Goal: Information Seeking & Learning: Learn about a topic

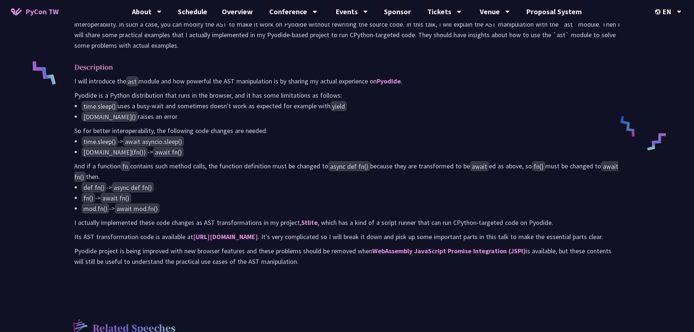
scroll to position [291, 0]
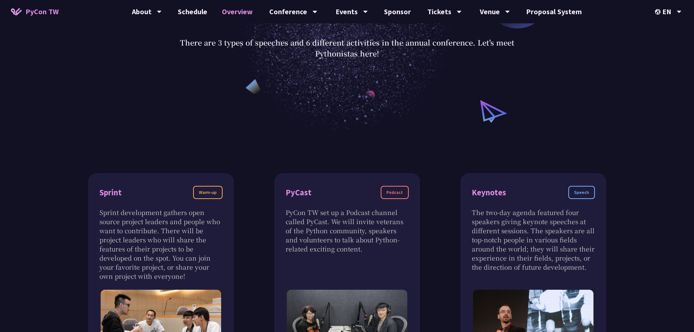
scroll to position [73, 0]
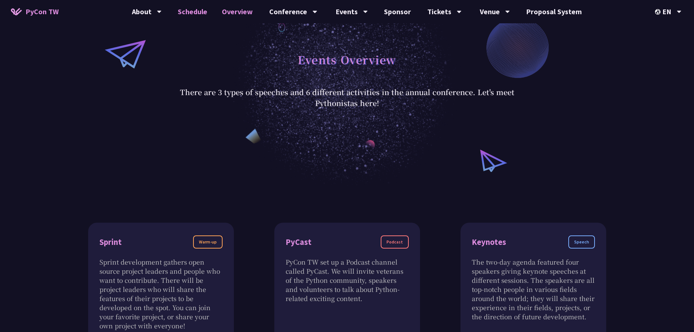
click at [188, 11] on link "Schedule" at bounding box center [192, 11] width 44 height 23
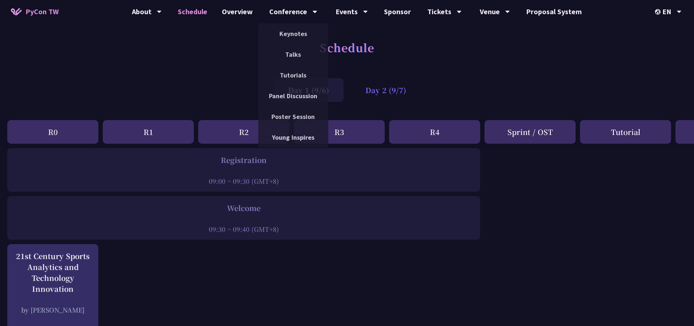
click at [393, 96] on div "Day 2 (9/7)" at bounding box center [386, 90] width 70 height 24
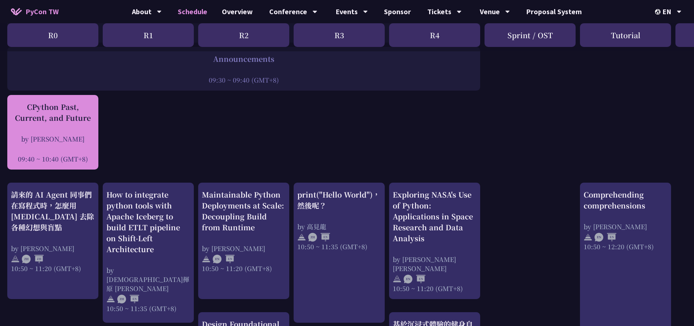
scroll to position [146, 0]
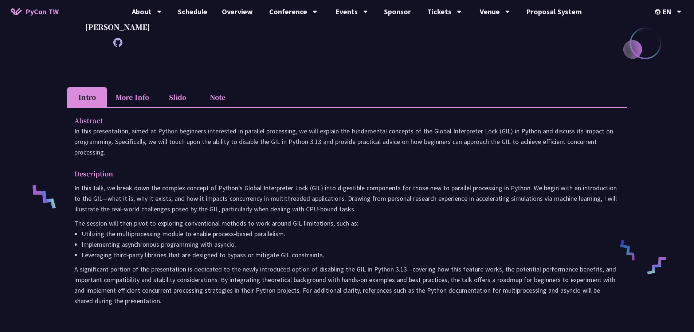
scroll to position [146, 0]
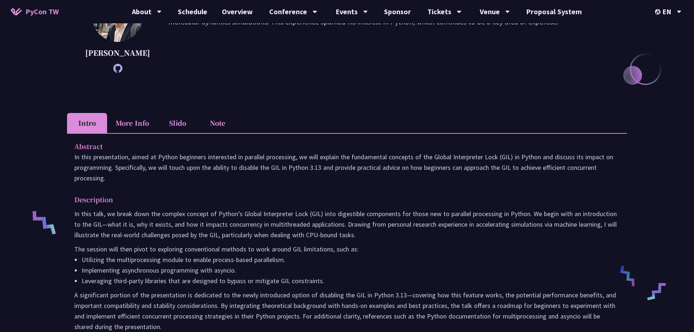
click at [180, 119] on li "Slido" at bounding box center [177, 123] width 40 height 20
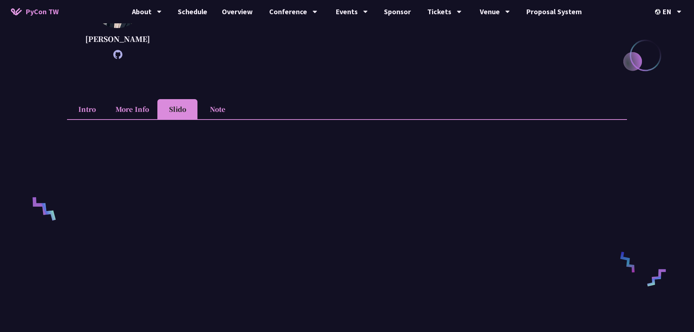
scroll to position [219, 0]
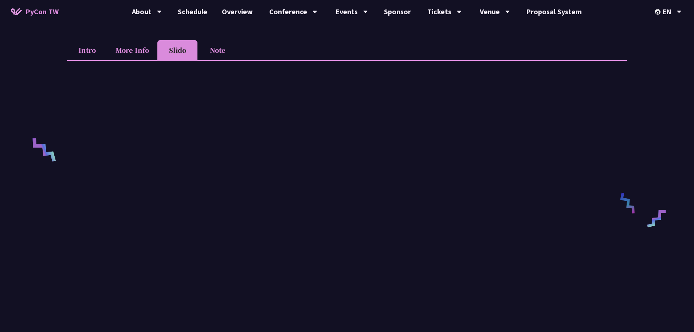
click at [213, 50] on li "Note" at bounding box center [217, 50] width 40 height 20
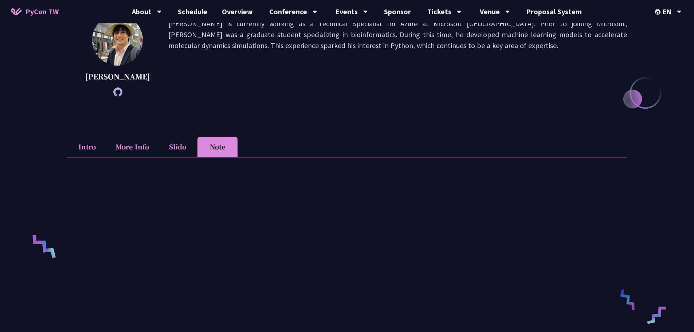
scroll to position [171, 0]
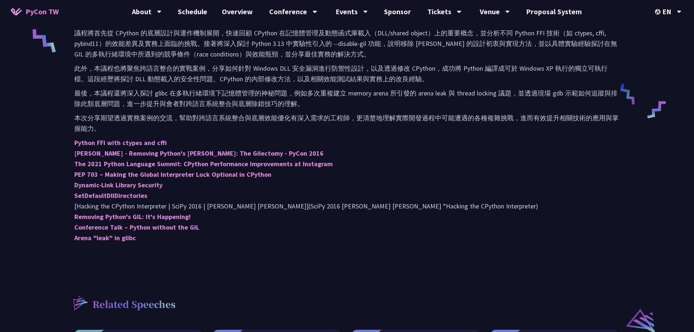
scroll to position [328, 0]
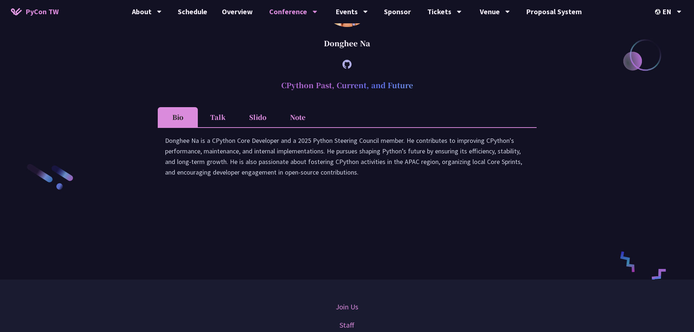
scroll to position [1011, 0]
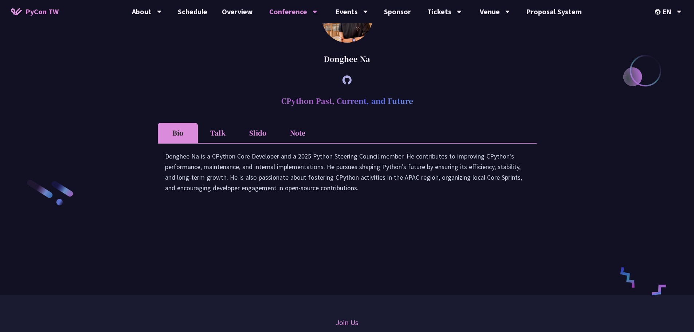
click at [303, 143] on li "Note" at bounding box center [298, 133] width 40 height 20
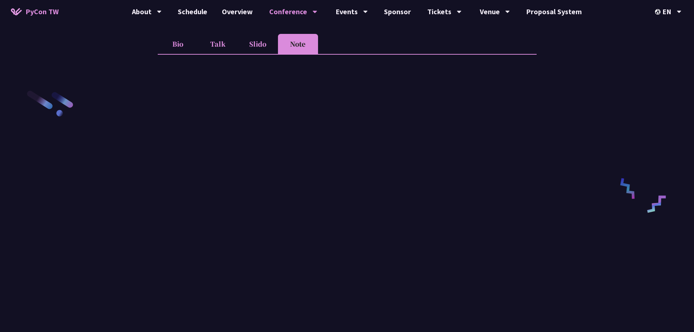
scroll to position [1047, 0]
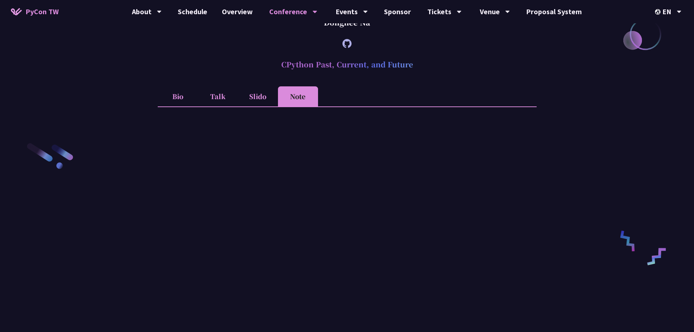
click at [259, 103] on li "Slido" at bounding box center [258, 96] width 40 height 20
click at [209, 106] on li "Talk" at bounding box center [218, 96] width 40 height 20
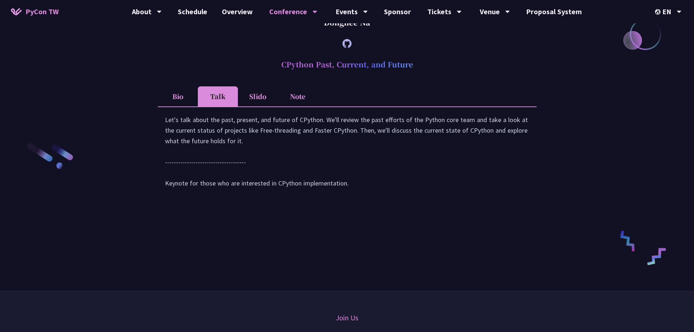
click at [176, 106] on li "Bio" at bounding box center [178, 96] width 40 height 20
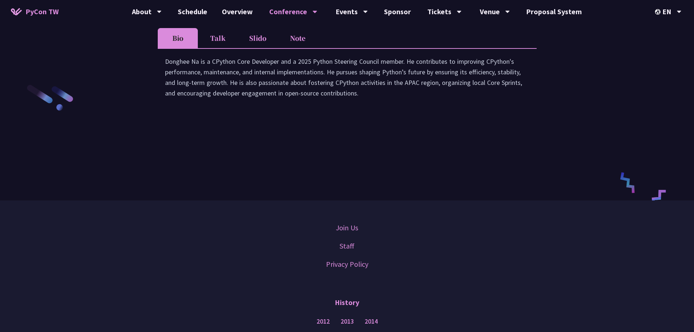
scroll to position [1120, 0]
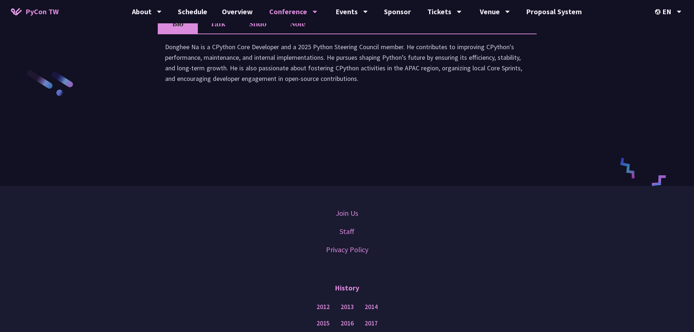
click at [290, 32] on li "Note" at bounding box center [298, 23] width 40 height 20
